Goal: Task Accomplishment & Management: Use online tool/utility

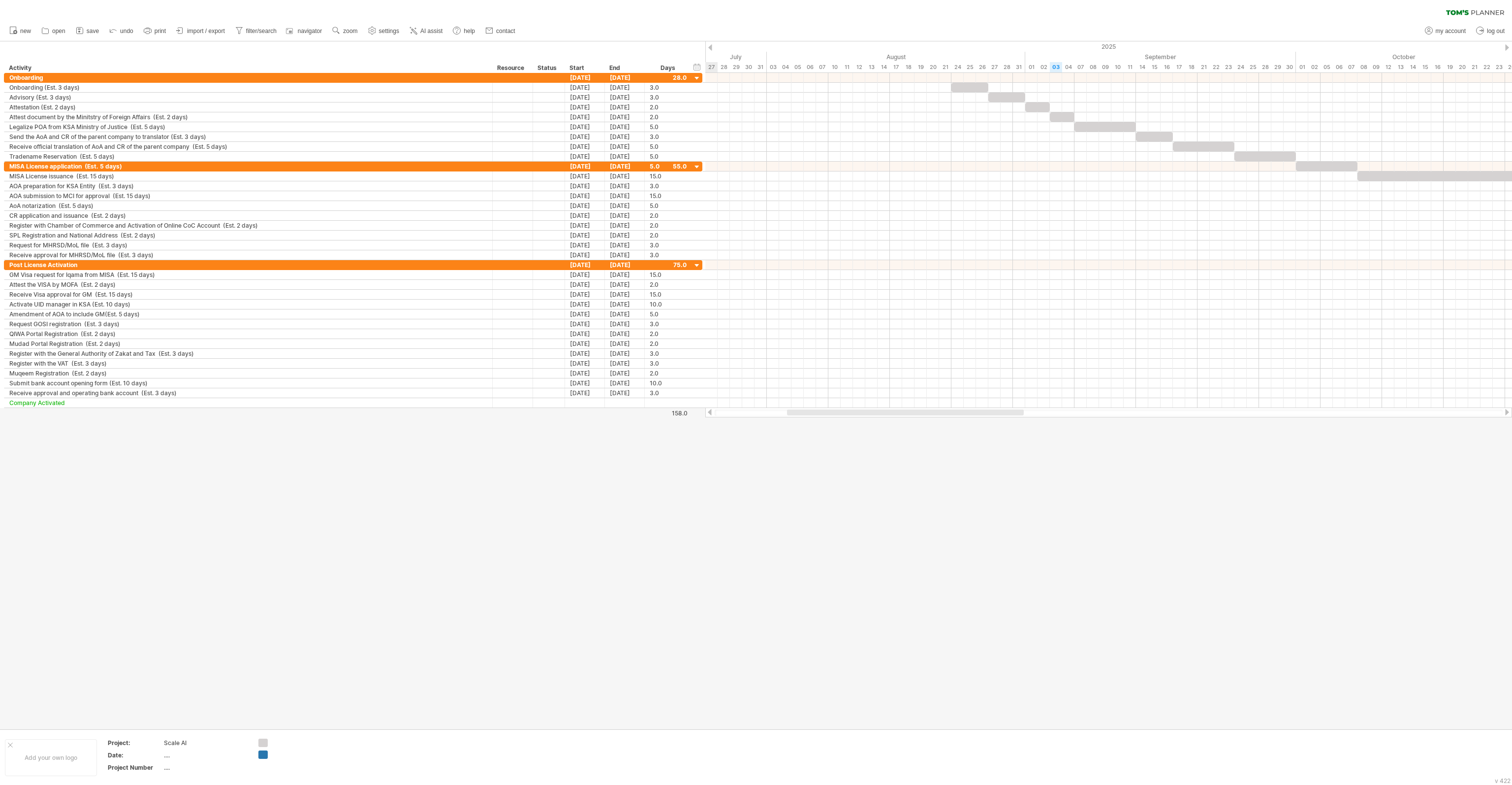
click at [94, 29] on span "save" at bounding box center [93, 31] width 12 height 7
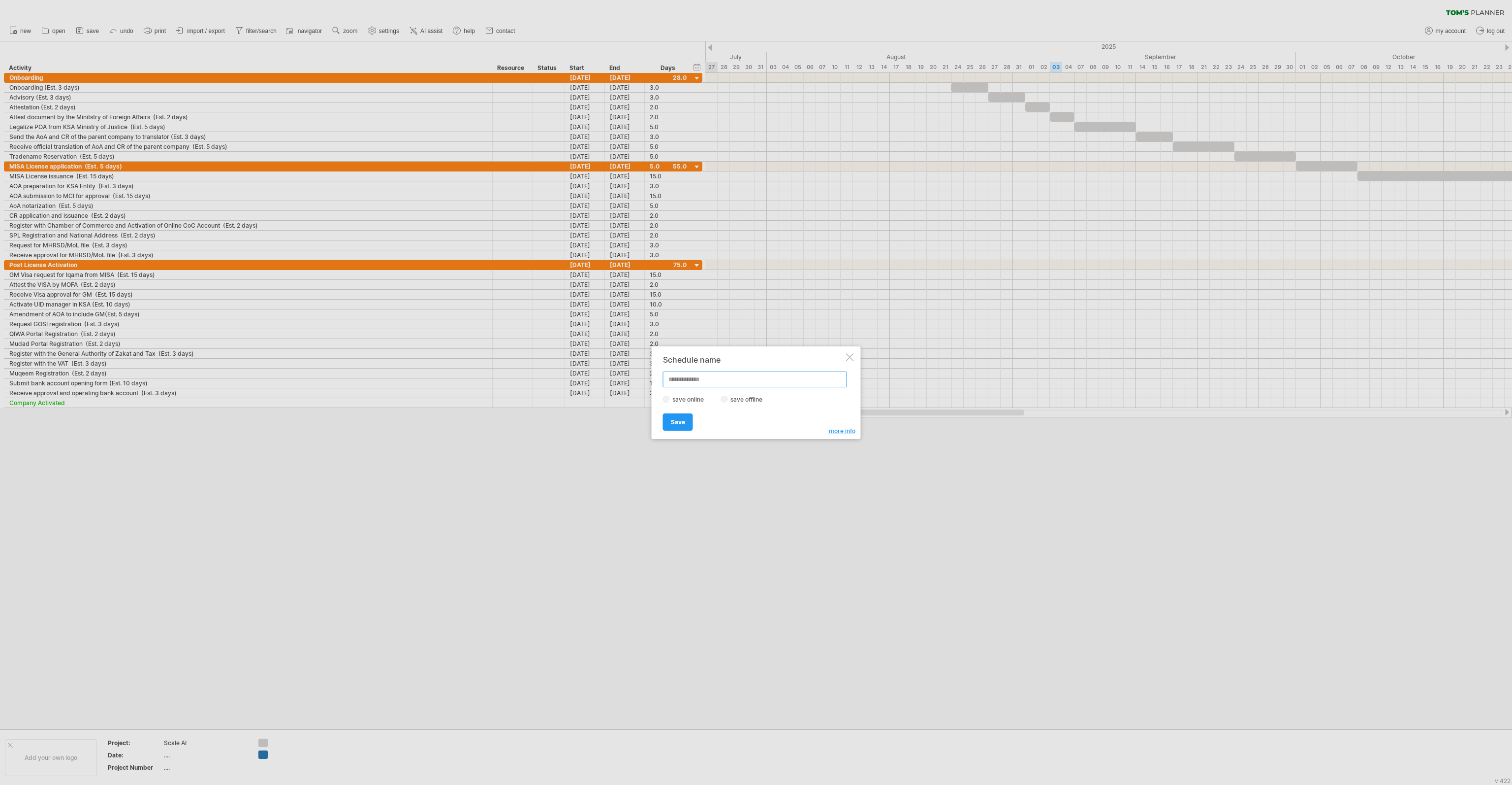
click at [715, 380] on input "text" at bounding box center [755, 379] width 185 height 16
click at [728, 397] on label "save offline" at bounding box center [750, 399] width 43 height 7
click at [728, 400] on label "save offline" at bounding box center [750, 399] width 43 height 7
click at [729, 385] on input "text" at bounding box center [755, 379] width 185 height 16
type input "****"
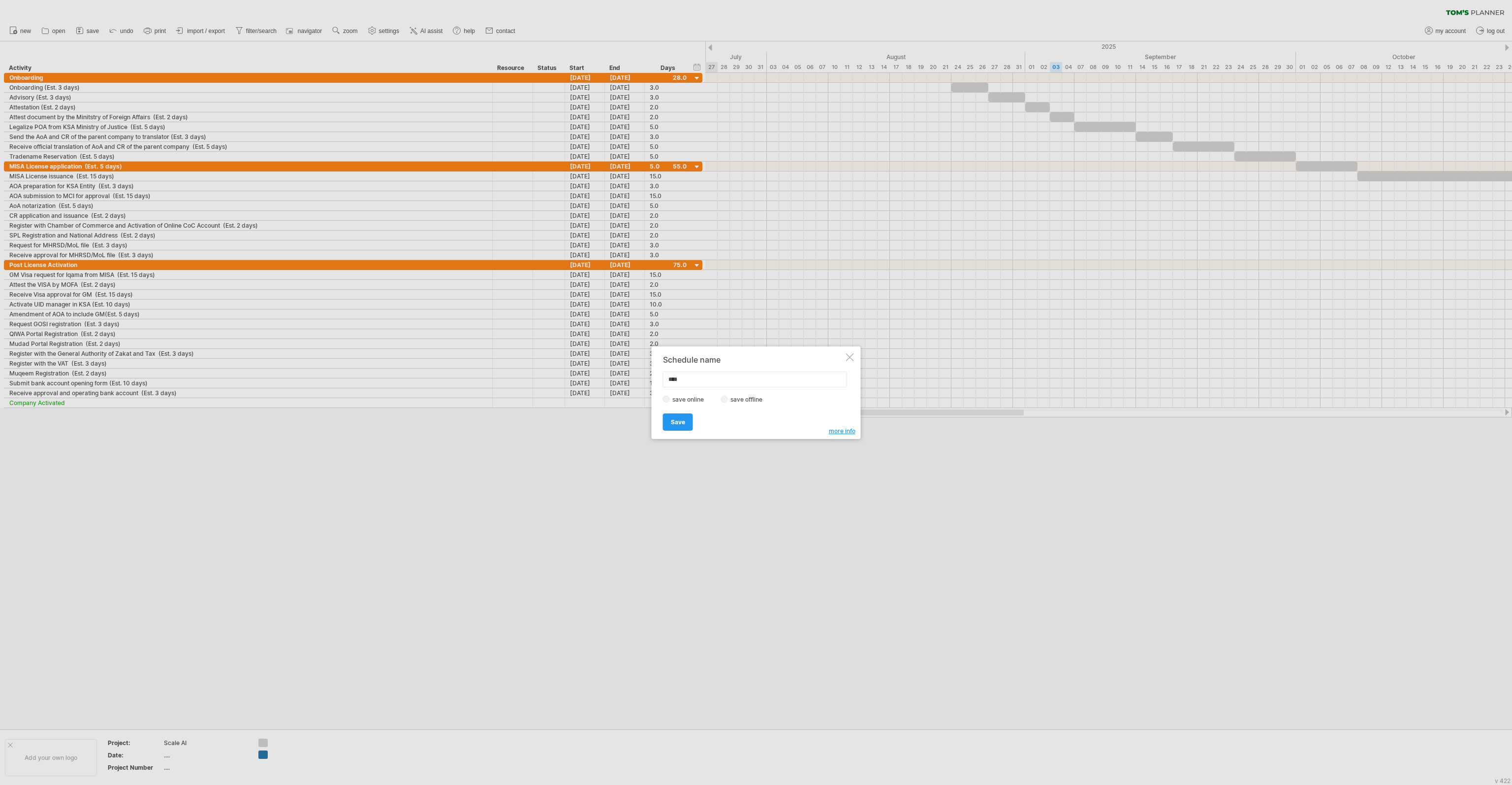
click at [683, 421] on span "Save" at bounding box center [678, 422] width 14 height 7
click at [696, 424] on link "Upgrade" at bounding box center [701, 419] width 41 height 17
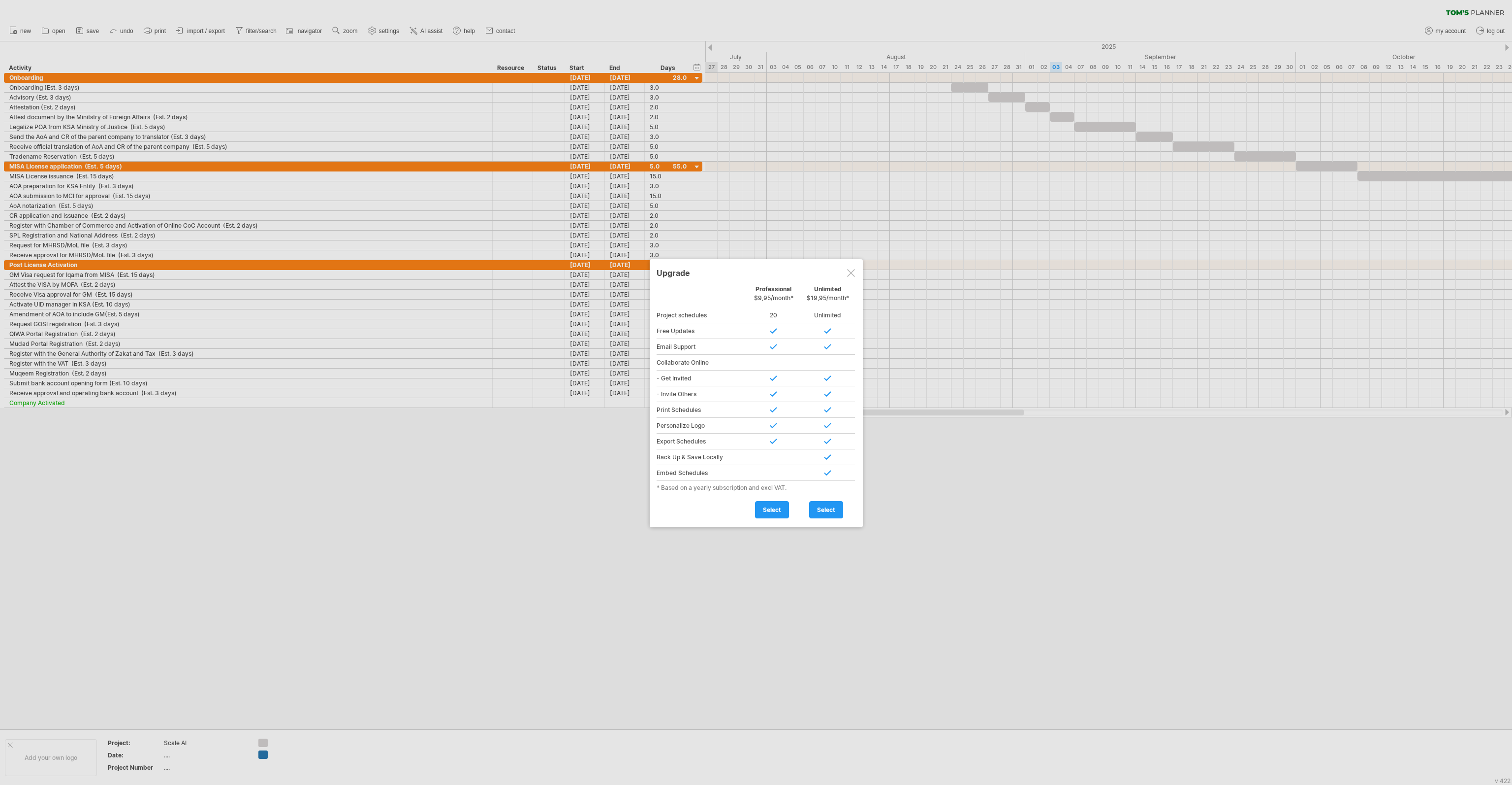
click at [852, 277] on div "Upgrade" at bounding box center [757, 272] width 200 height 18
click at [852, 273] on div at bounding box center [850, 273] width 8 height 8
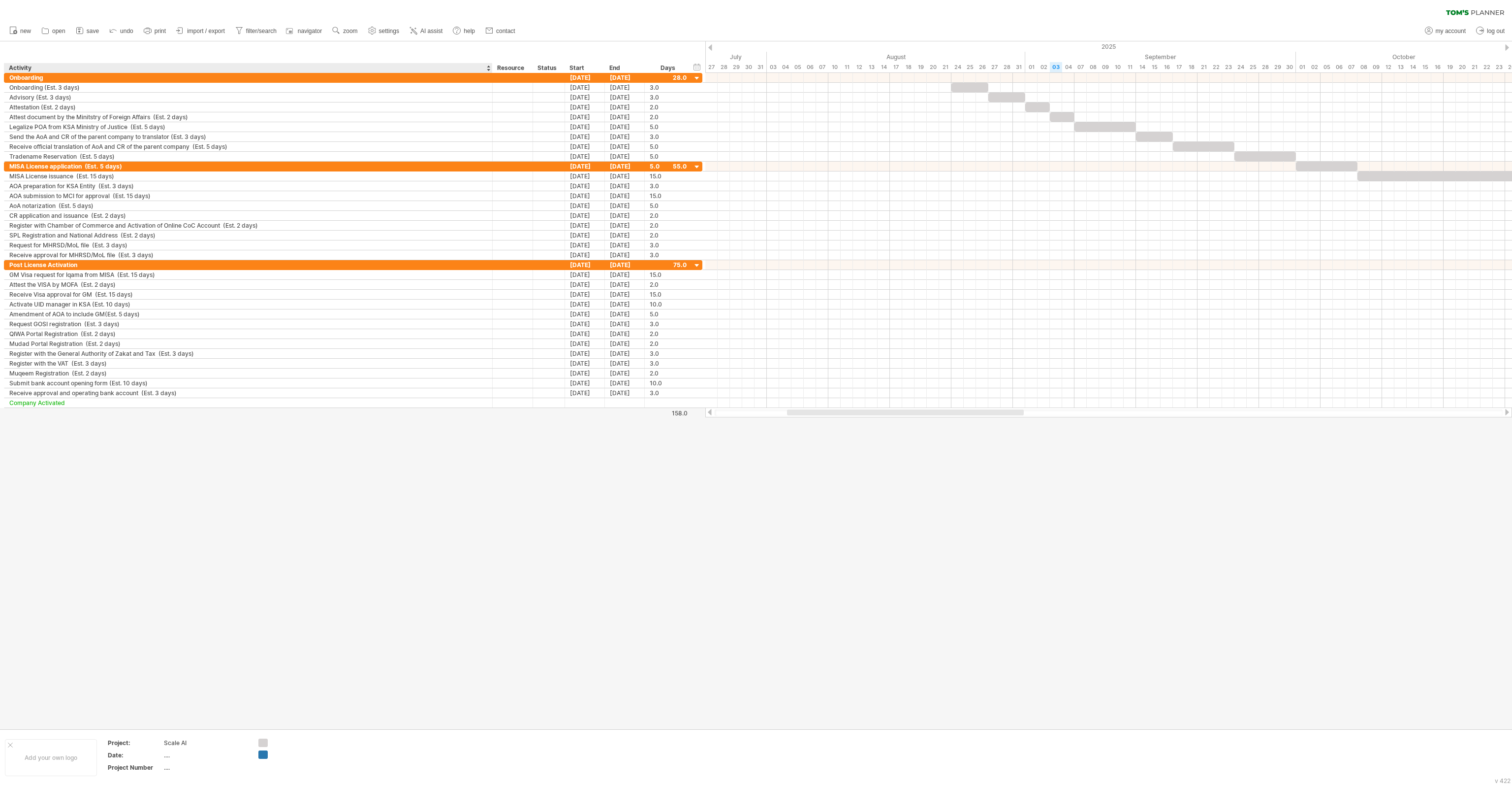
click at [90, 36] on link "save" at bounding box center [87, 31] width 29 height 12
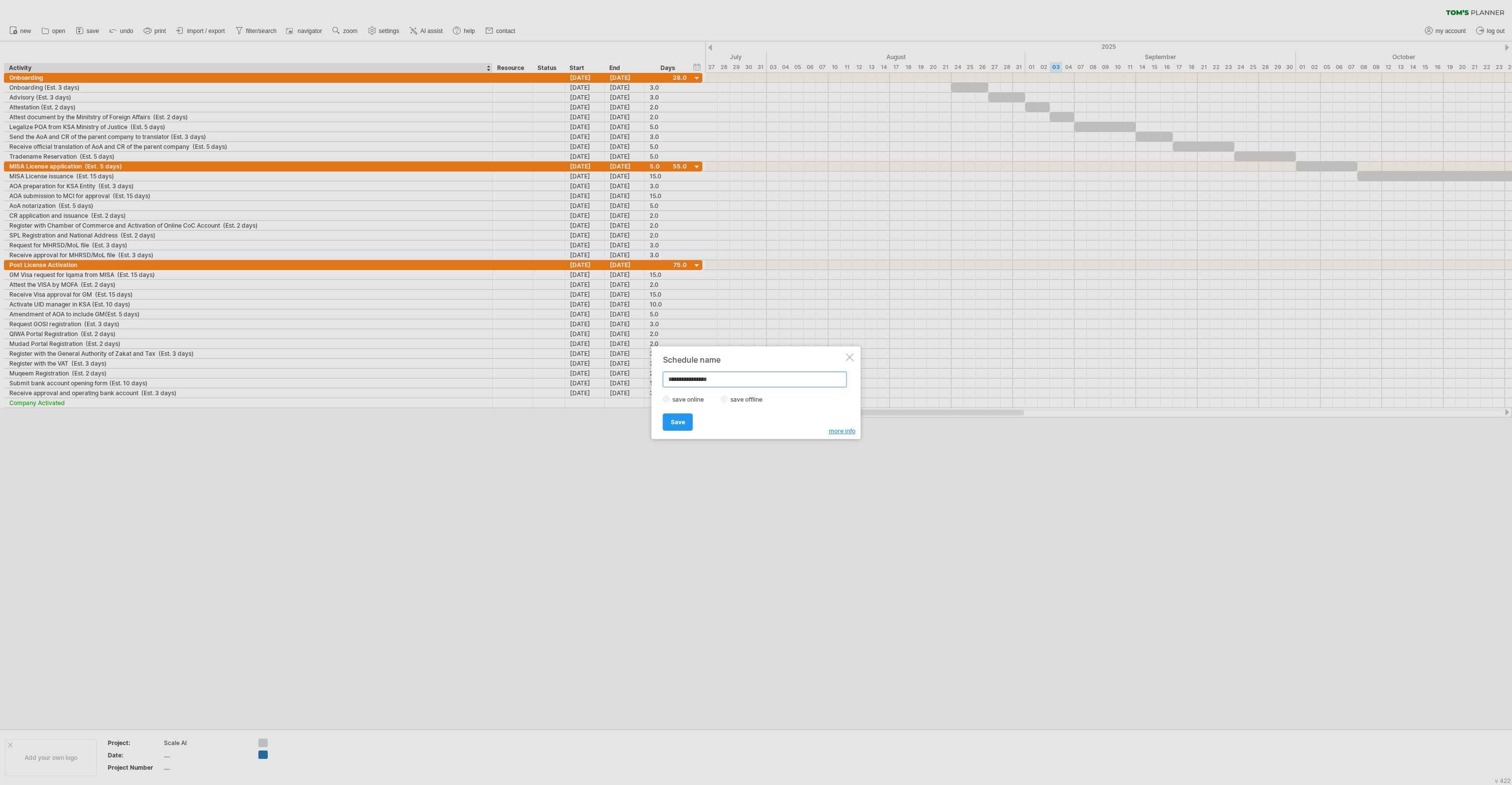
type input "**********"
click at [684, 422] on span "Save" at bounding box center [678, 422] width 14 height 7
click at [705, 430] on link "ok" at bounding box center [696, 426] width 24 height 17
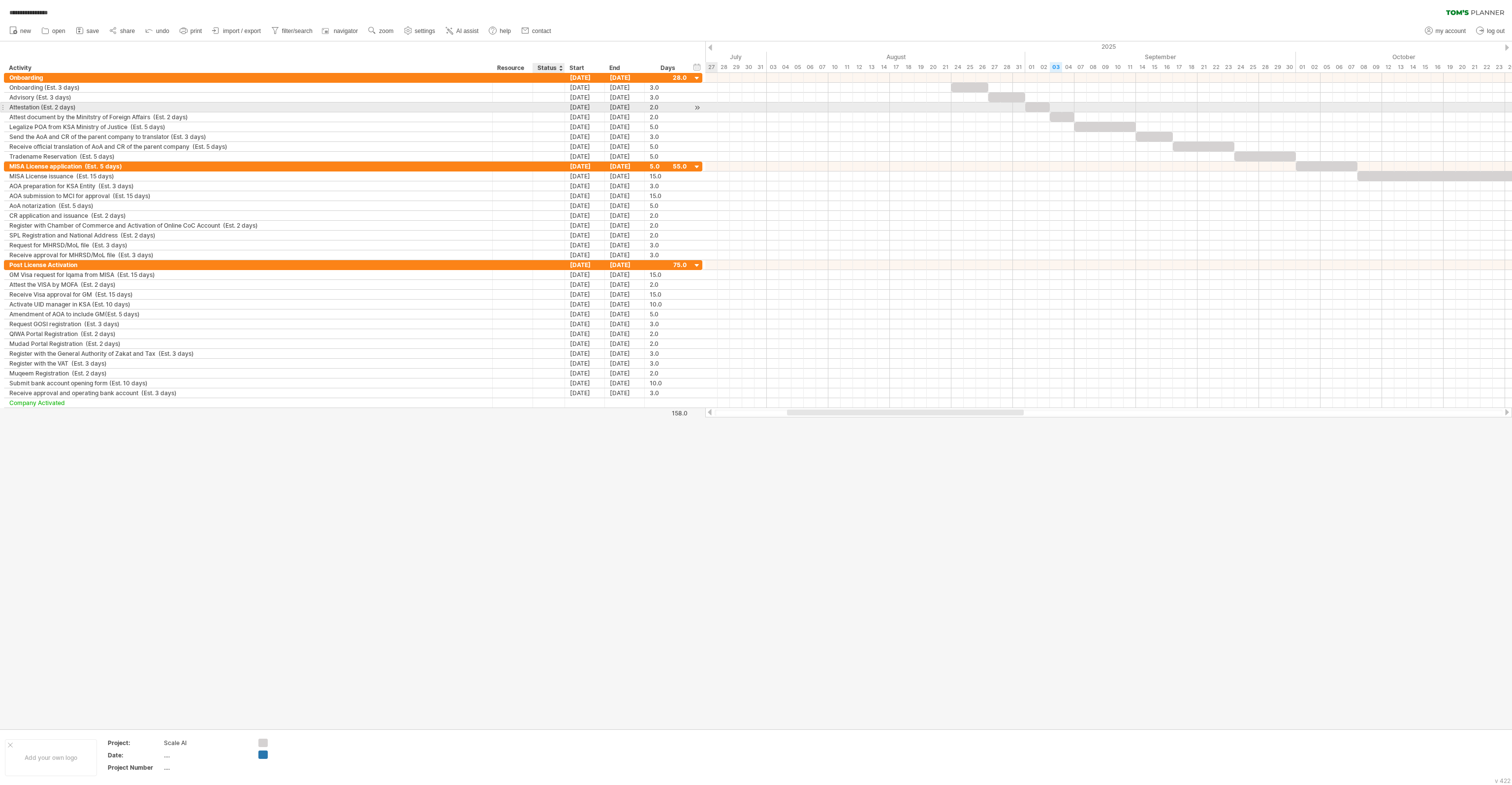
click at [539, 112] on div "**********" at bounding box center [353, 117] width 699 height 88
click at [543, 116] on input "text" at bounding box center [549, 117] width 21 height 9
click at [1069, 117] on div at bounding box center [1063, 117] width 25 height 9
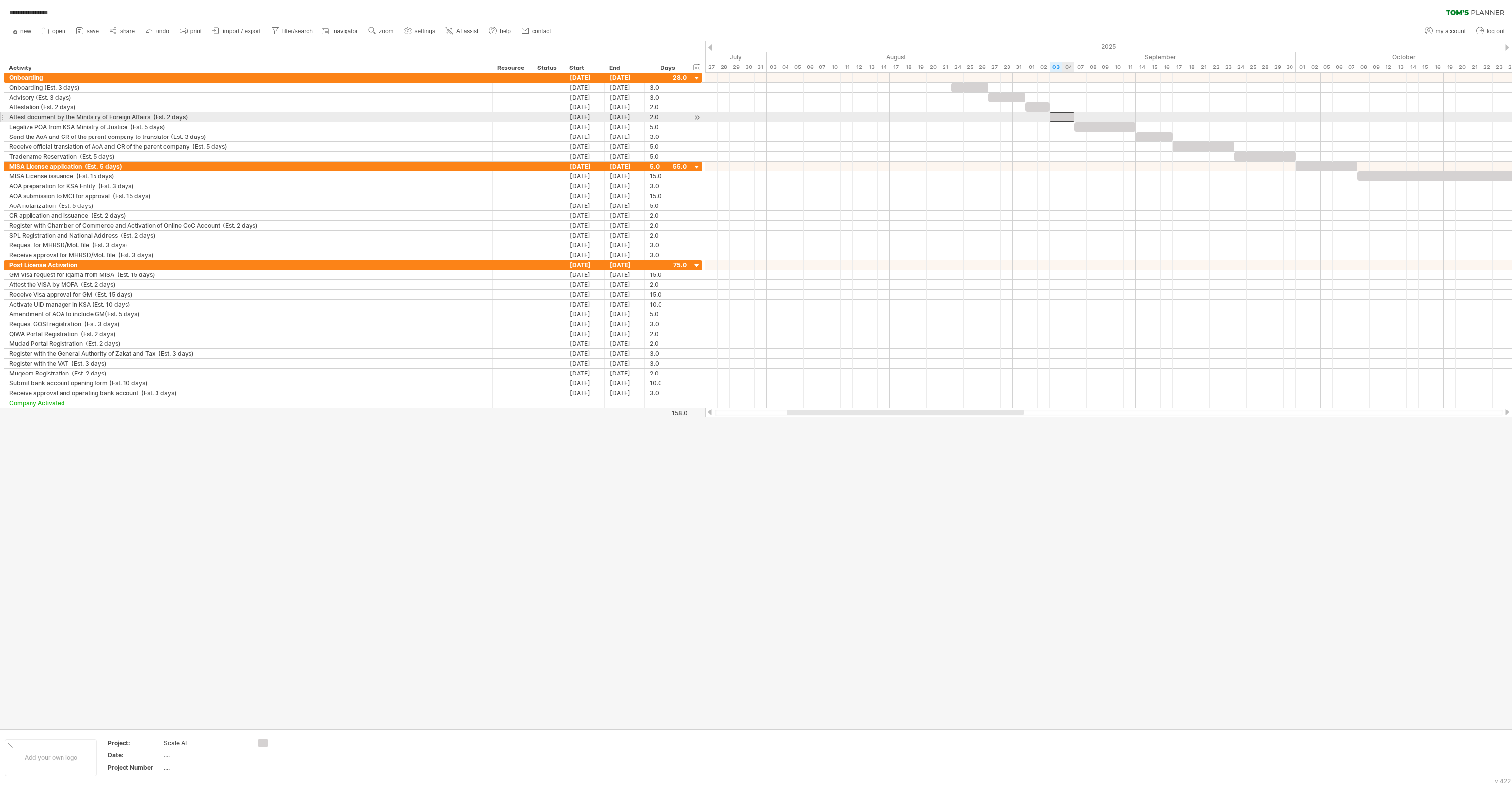
click at [1069, 117] on div at bounding box center [1063, 117] width 25 height 9
click at [1065, 167] on div at bounding box center [1108, 166] width 807 height 10
click at [1064, 115] on div "*********" at bounding box center [1063, 117] width 25 height 9
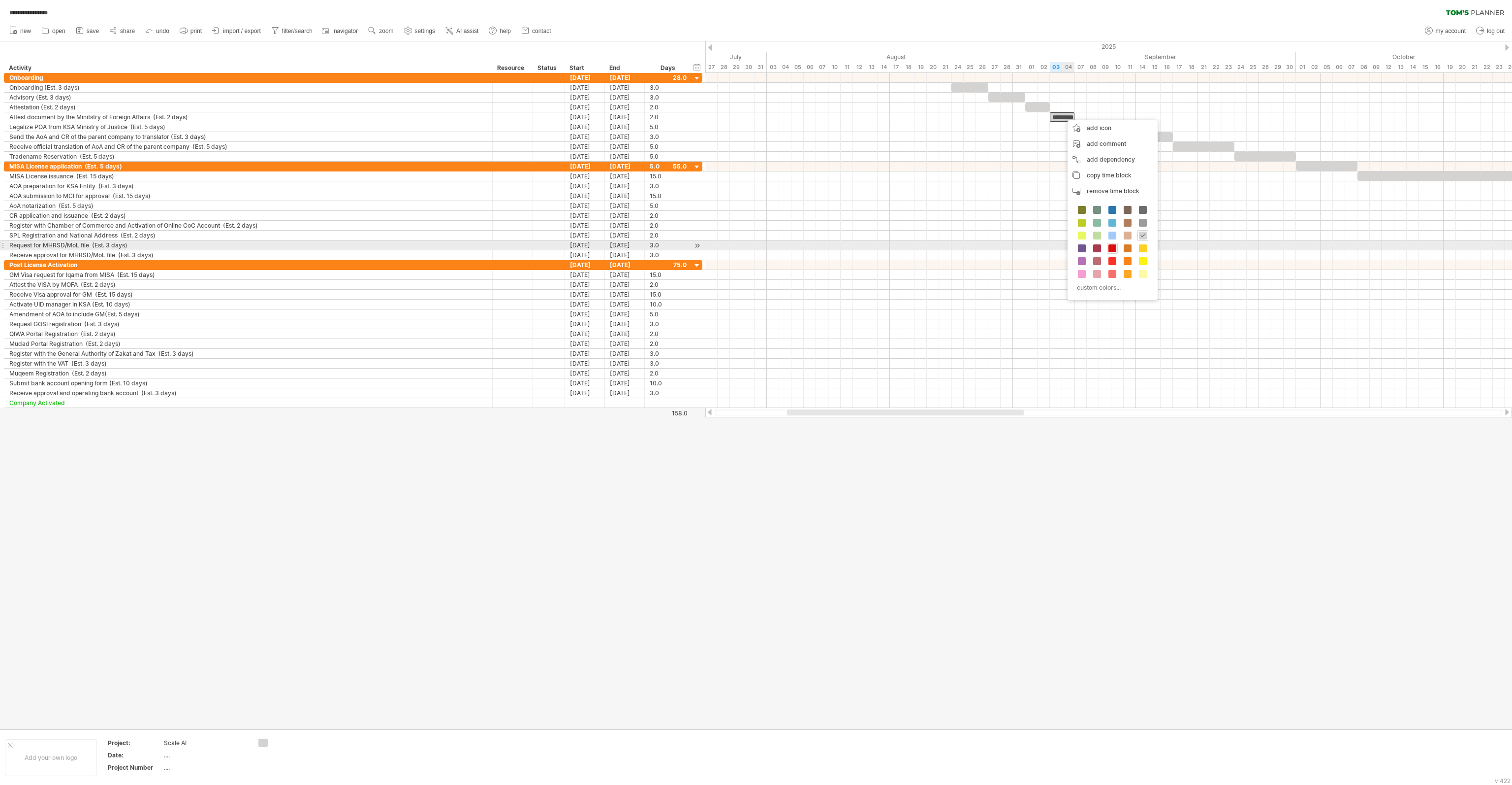
click at [1111, 247] on span at bounding box center [1113, 248] width 8 height 8
click at [1093, 124] on div at bounding box center [1105, 127] width 62 height 9
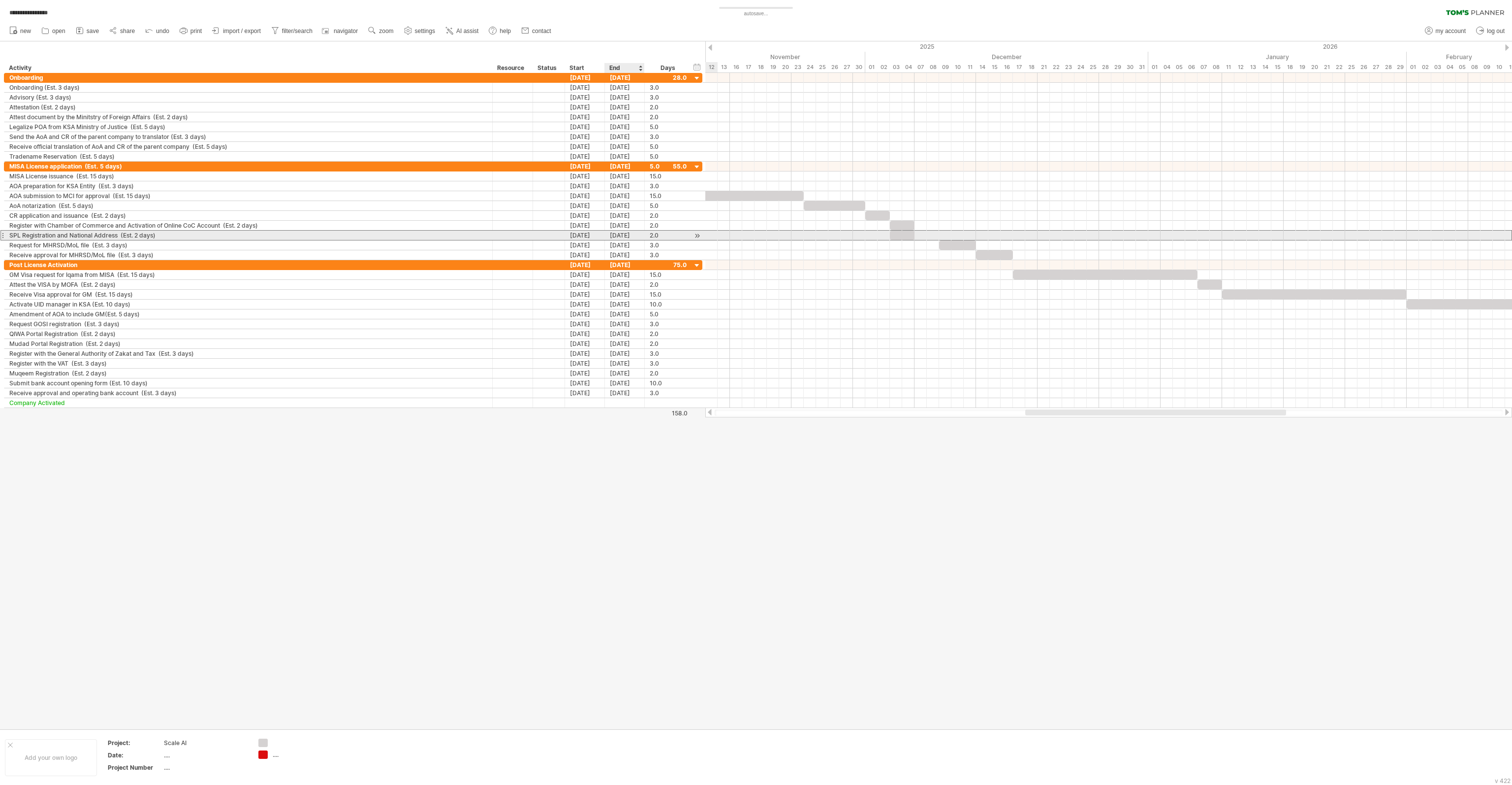
click at [612, 236] on div "[DATE]" at bounding box center [625, 235] width 40 height 9
click at [587, 243] on div "[DATE]" at bounding box center [585, 244] width 40 height 9
click at [585, 293] on link "7" at bounding box center [584, 293] width 5 height 9
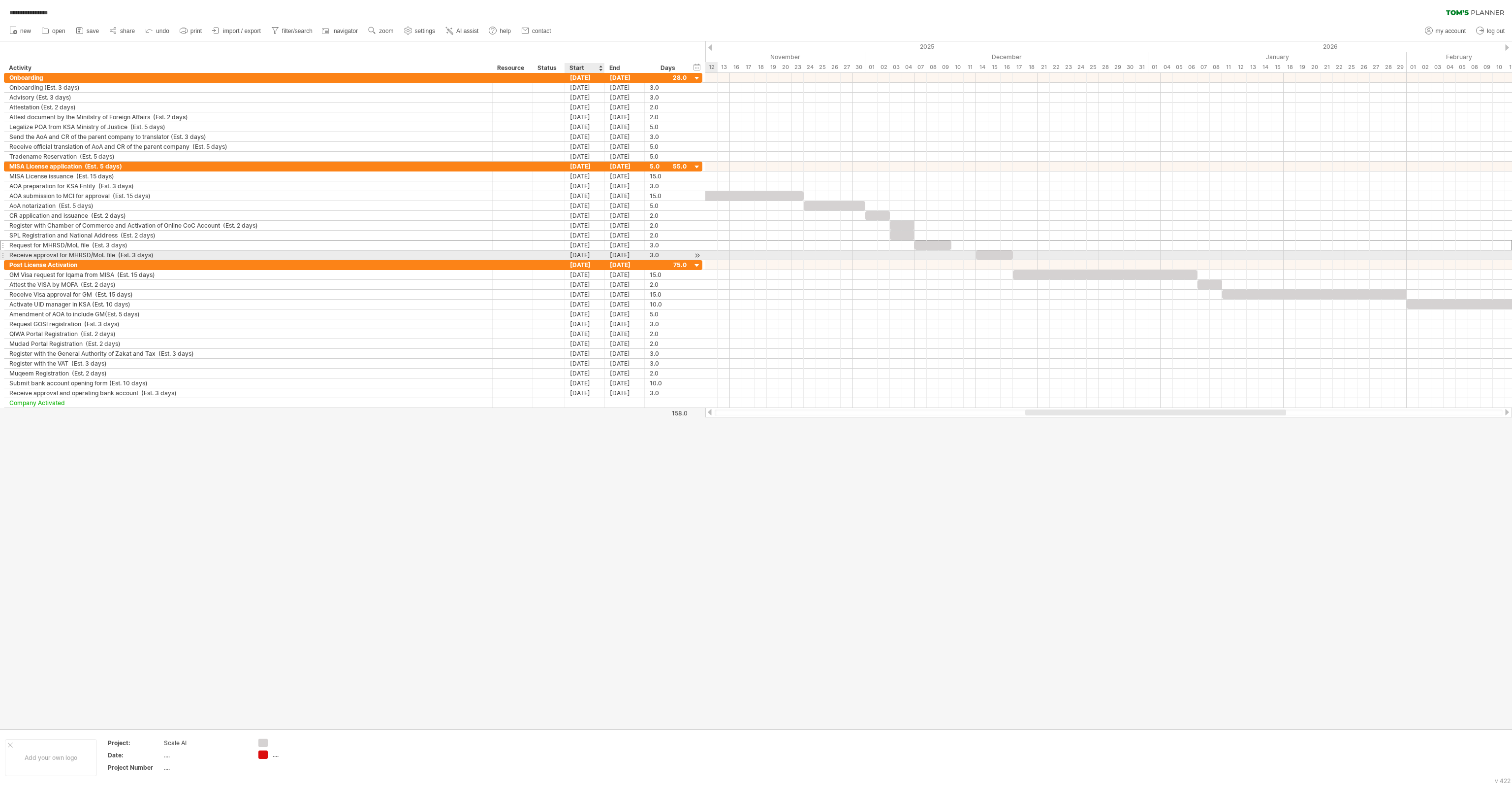
click at [588, 253] on div "[DATE]" at bounding box center [585, 255] width 40 height 9
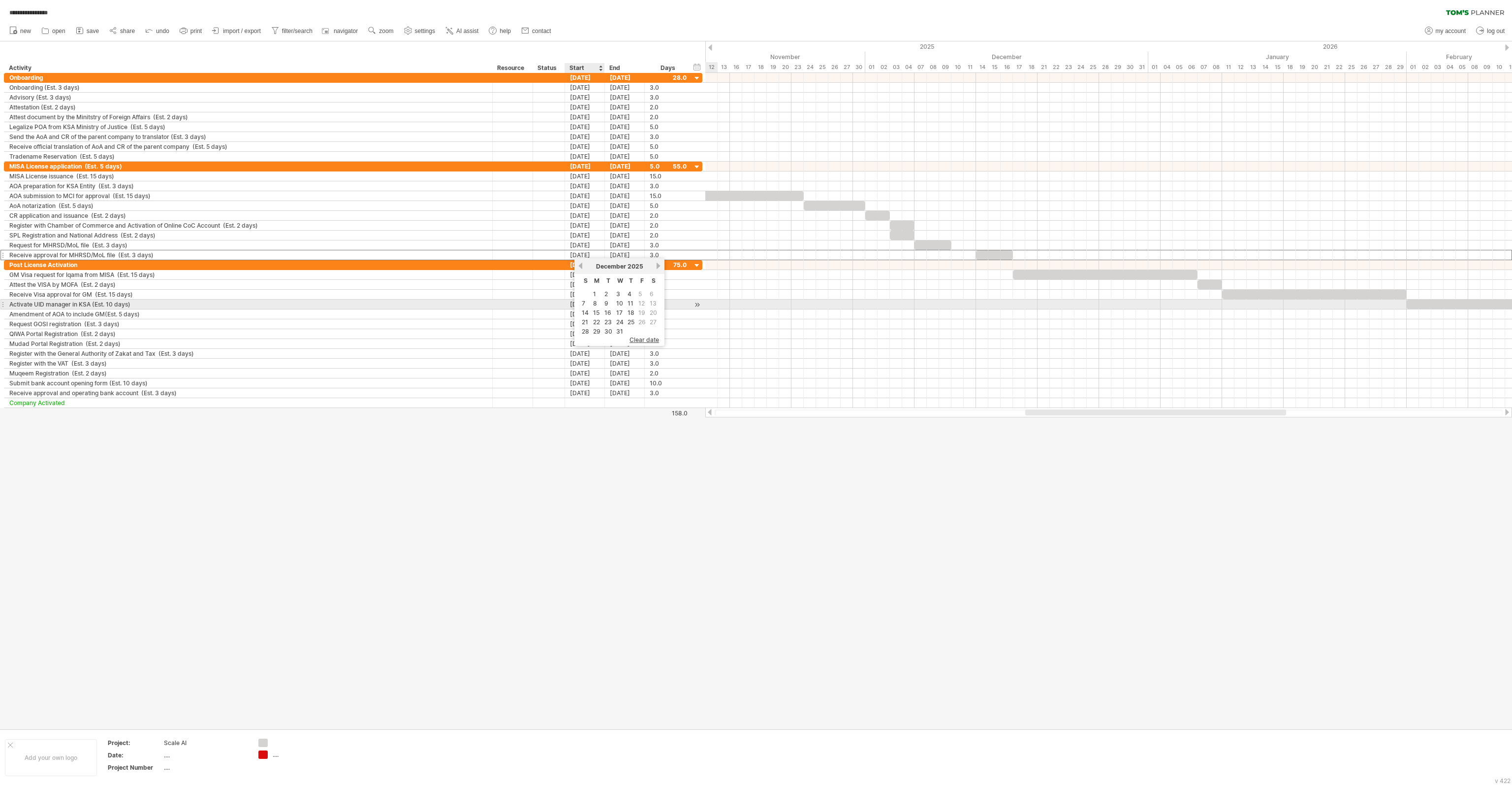
click at [585, 309] on link "14" at bounding box center [586, 312] width 9 height 9
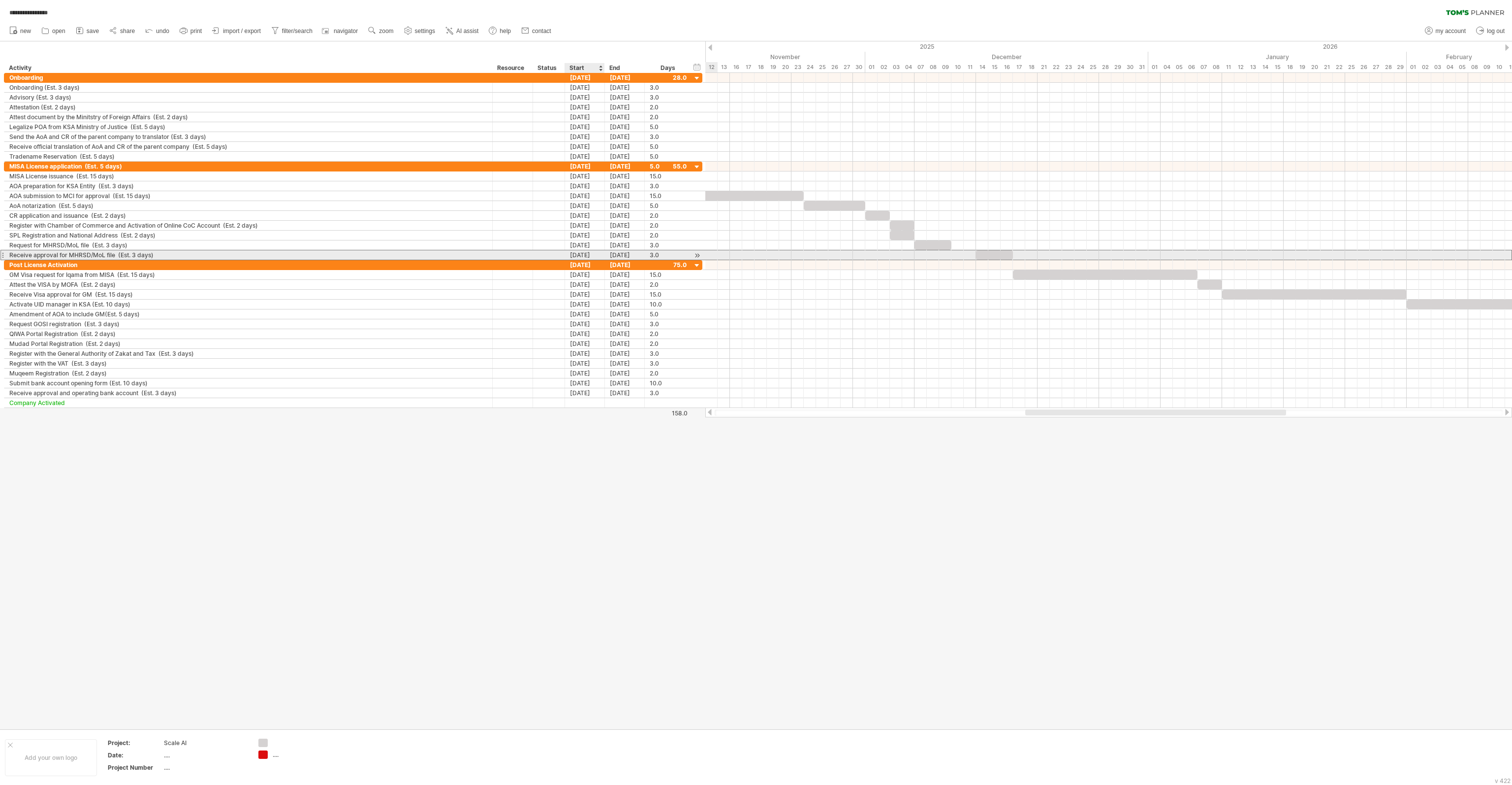
click at [577, 252] on div "[DATE]" at bounding box center [585, 255] width 40 height 9
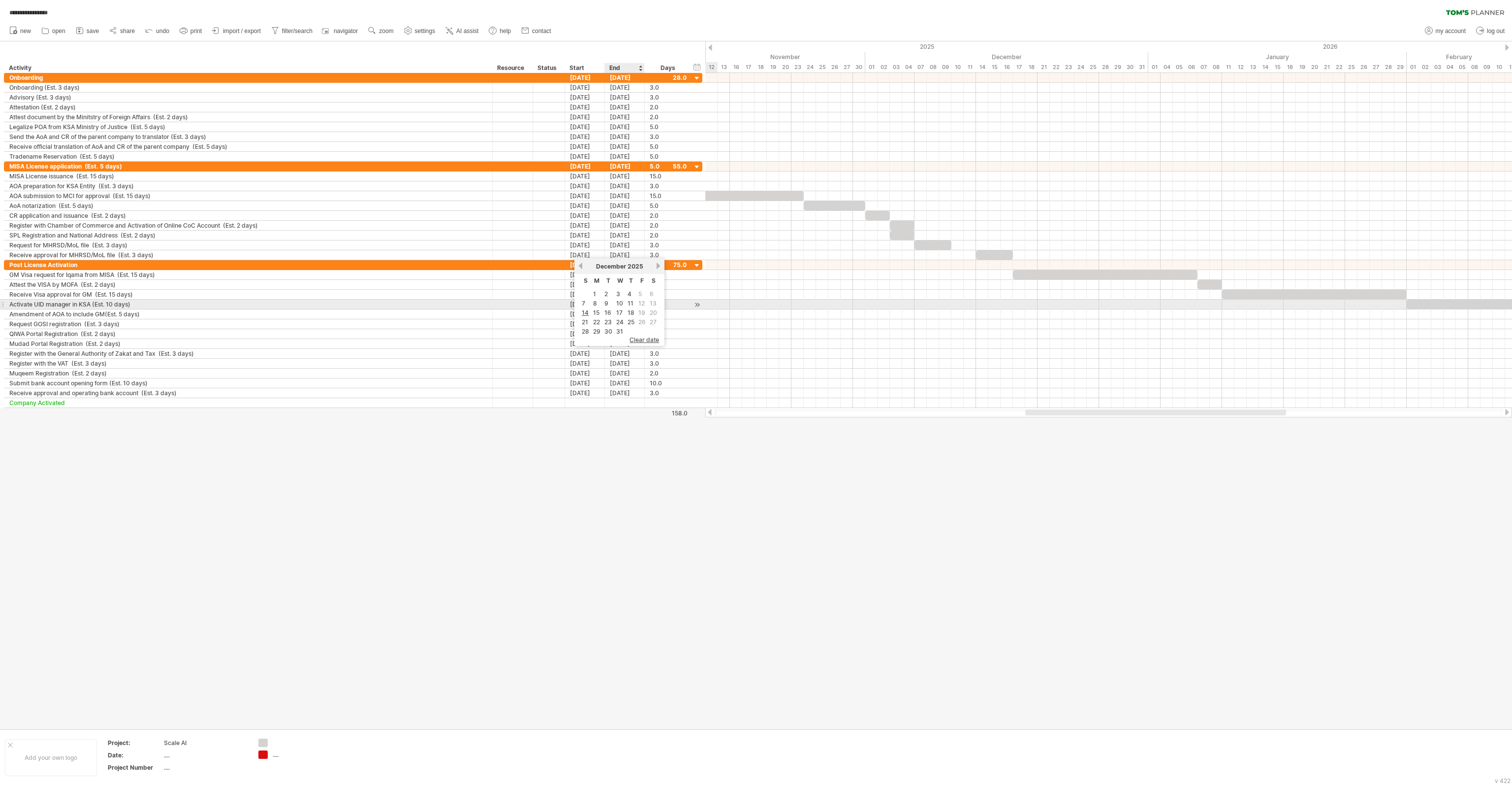
click at [627, 303] on link "11" at bounding box center [630, 303] width 8 height 9
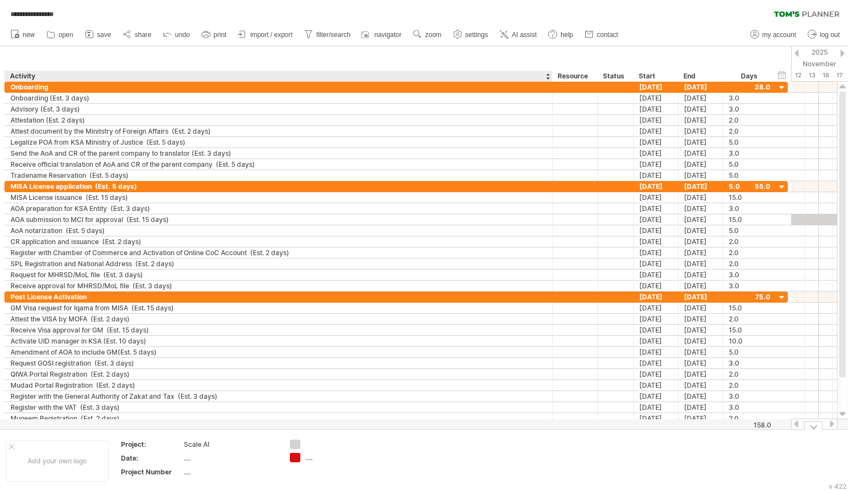
click at [294, 459] on div "**********" at bounding box center [424, 245] width 848 height 491
click at [310, 459] on div "...." at bounding box center [336, 457] width 60 height 9
click at [411, 447] on td at bounding box center [415, 461] width 87 height 43
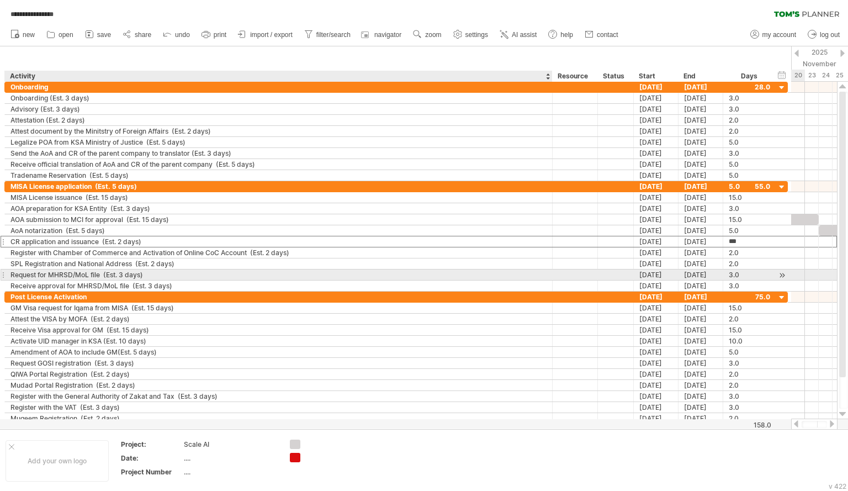
scroll to position [1, 0]
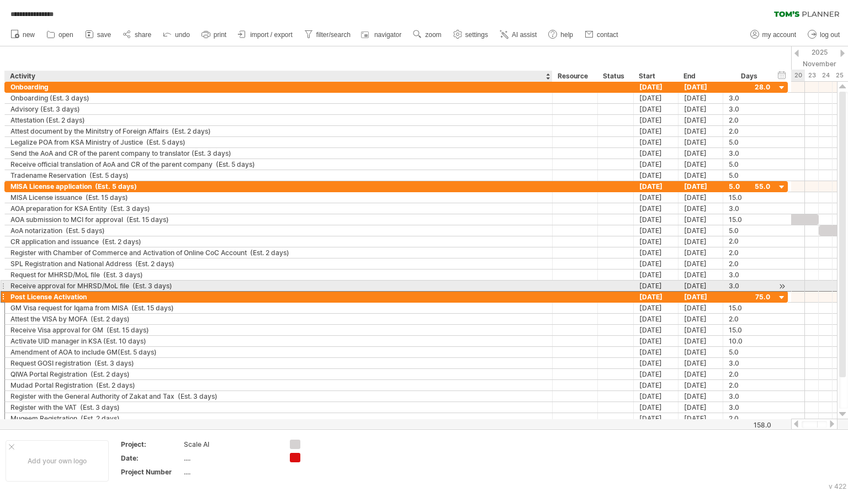
click at [489, 292] on div "Post License Activation" at bounding box center [278, 297] width 536 height 10
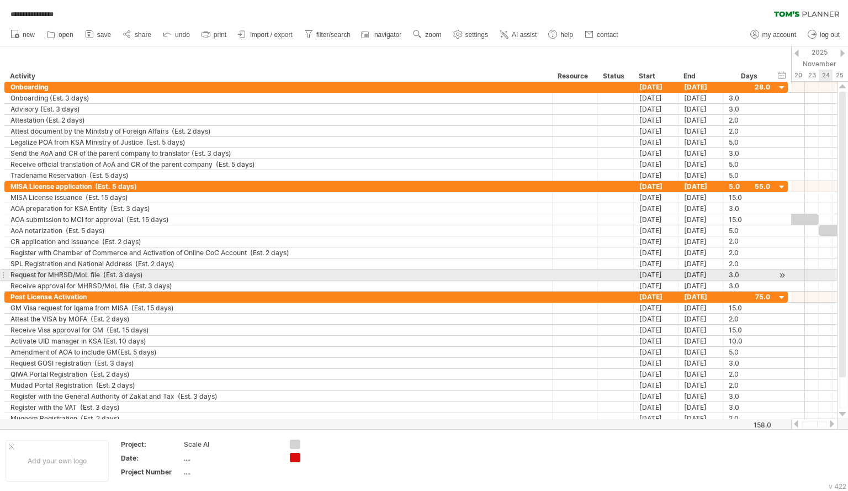
click at [824, 281] on div at bounding box center [814, 286] width 46 height 11
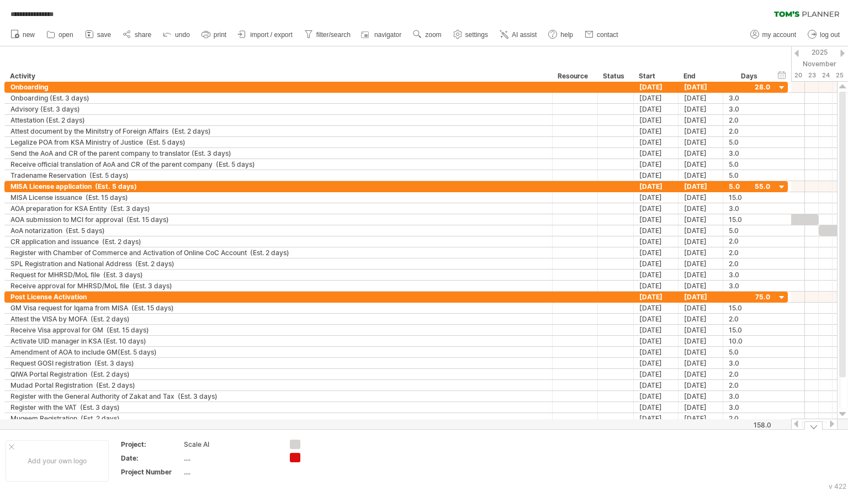
click at [831, 425] on div at bounding box center [832, 423] width 9 height 7
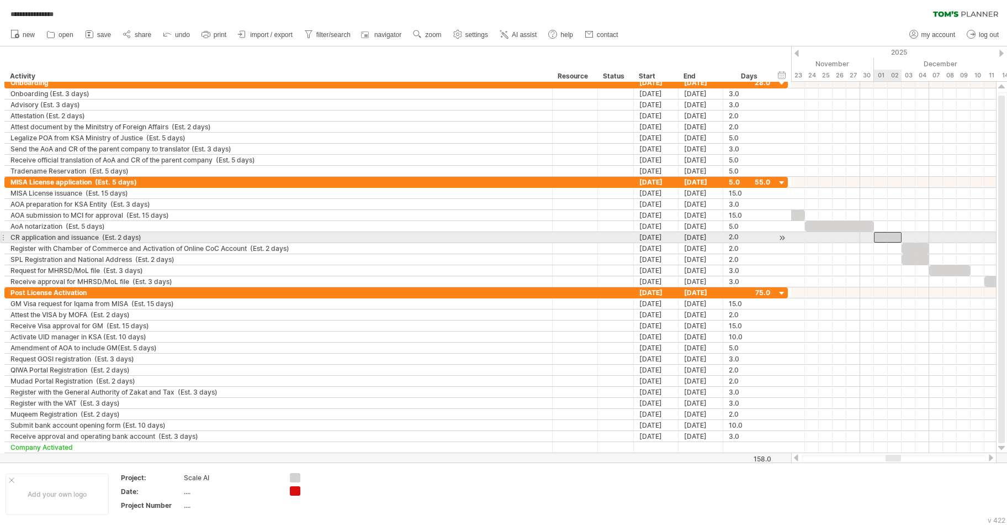
click at [889, 233] on div at bounding box center [888, 237] width 28 height 10
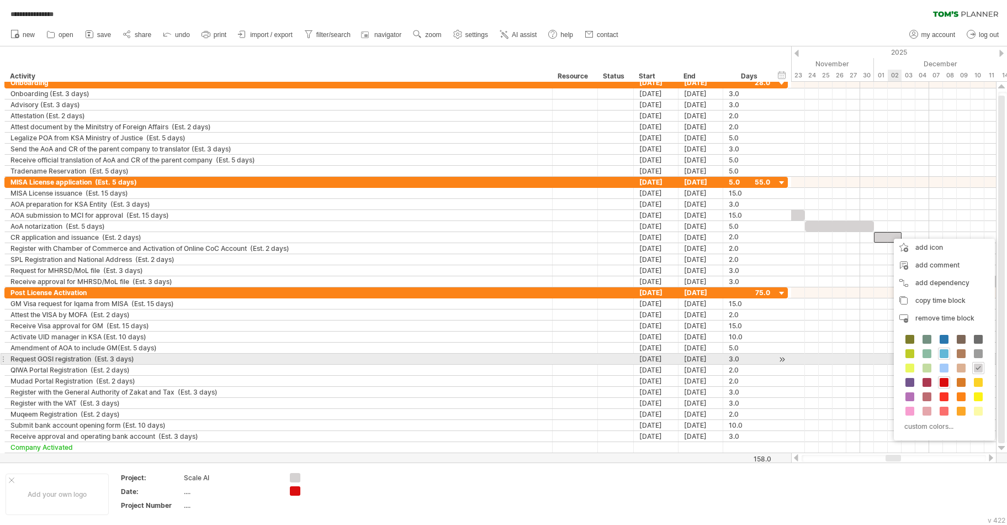
click at [944, 353] on span at bounding box center [944, 353] width 9 height 9
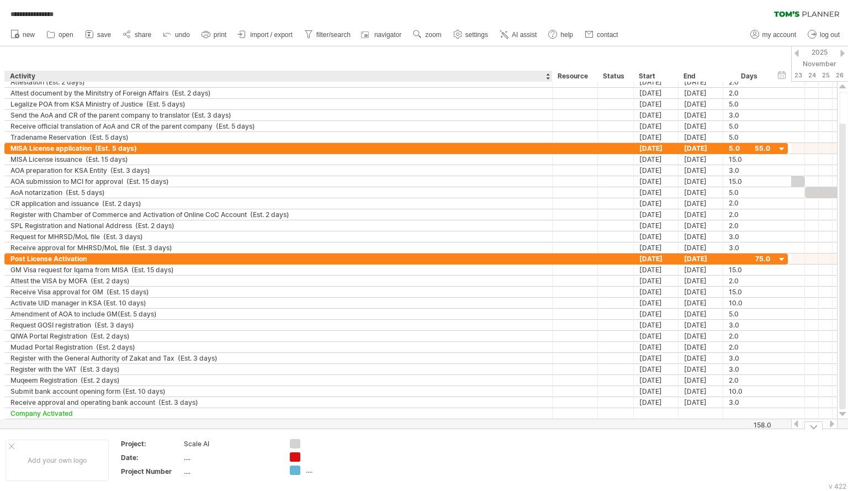
click at [310, 454] on div at bounding box center [336, 456] width 60 height 9
click at [297, 457] on div "**********" at bounding box center [424, 245] width 848 height 491
click at [387, 38] on span "navigator" at bounding box center [387, 35] width 27 height 8
click at [389, 40] on link "navigator" at bounding box center [381, 35] width 45 height 14
click at [430, 39] on link "zoom" at bounding box center [427, 35] width 34 height 14
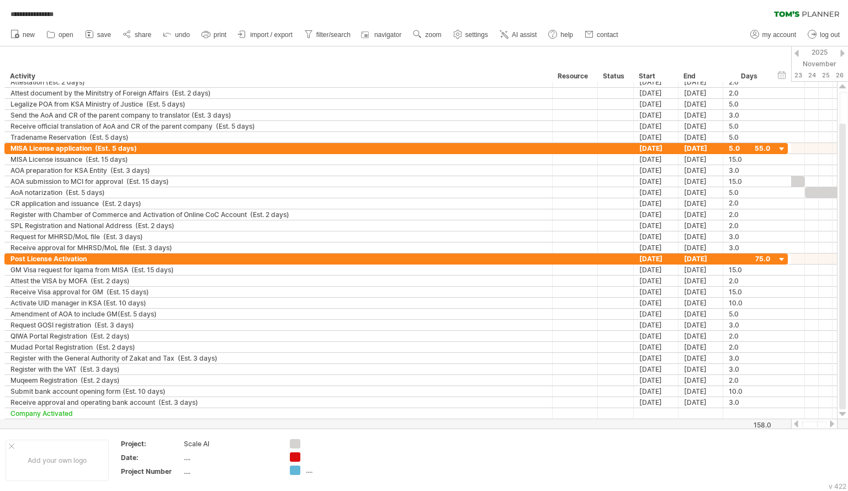
click at [433, 39] on link "zoom" at bounding box center [427, 35] width 34 height 14
click at [462, 64] on div "Week" at bounding box center [468, 71] width 61 height 18
click at [531, 34] on span "AI assist" at bounding box center [524, 35] width 25 height 8
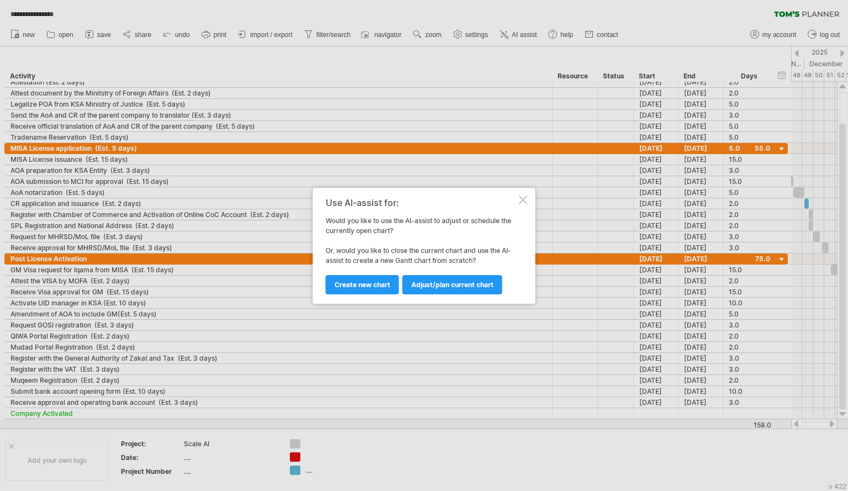
click at [523, 199] on div at bounding box center [523, 199] width 9 height 9
